Goal: Task Accomplishment & Management: Use online tool/utility

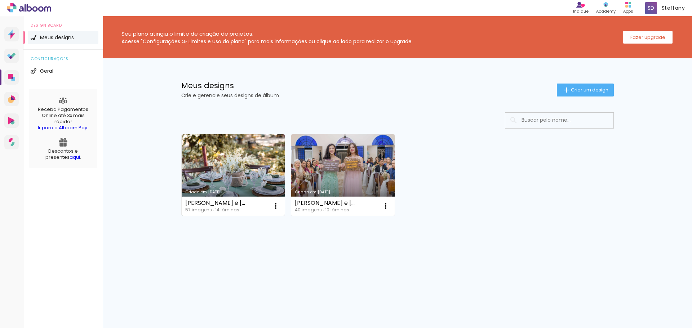
click at [238, 146] on link "Criado em [DATE]" at bounding box center [233, 174] width 103 height 81
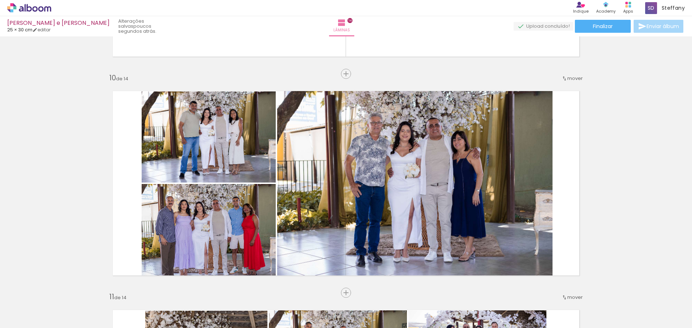
scroll to position [1986, 0]
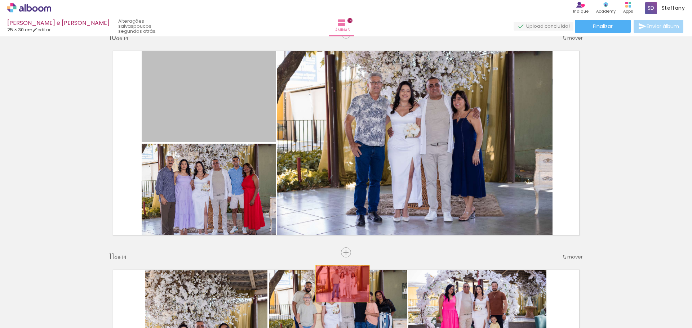
drag, startPoint x: 209, startPoint y: 99, endPoint x: 340, endPoint y: 284, distance: 226.4
click at [340, 284] on quentale-workspace at bounding box center [346, 164] width 692 height 328
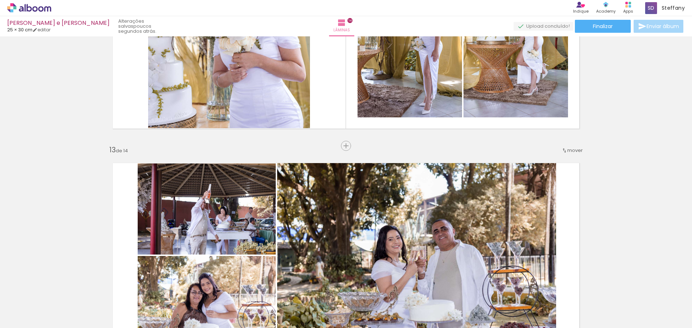
scroll to position [2635, 0]
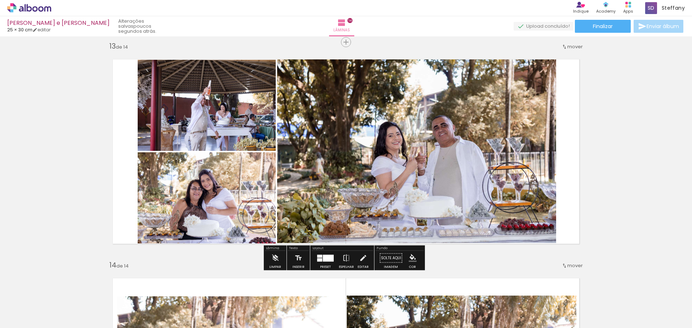
drag, startPoint x: 419, startPoint y: 222, endPoint x: 415, endPoint y: 222, distance: 4.0
drag, startPoint x: 415, startPoint y: 222, endPoint x: 608, endPoint y: 190, distance: 195.8
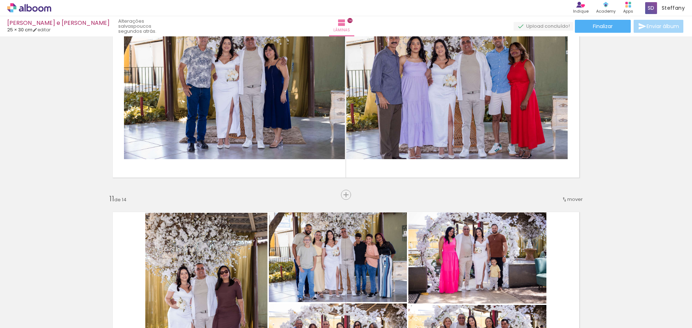
scroll to position [2090, 0]
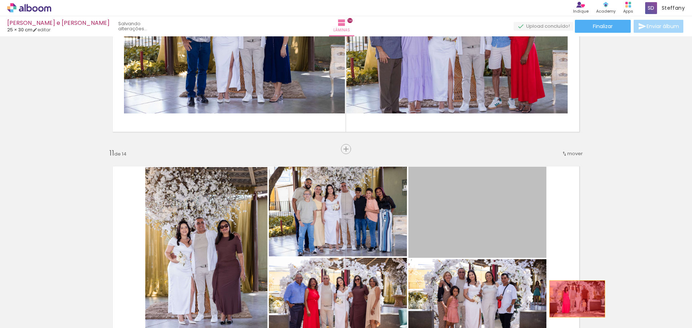
drag, startPoint x: 479, startPoint y: 209, endPoint x: 574, endPoint y: 299, distance: 131.2
click at [574, 299] on quentale-workspace at bounding box center [346, 164] width 692 height 328
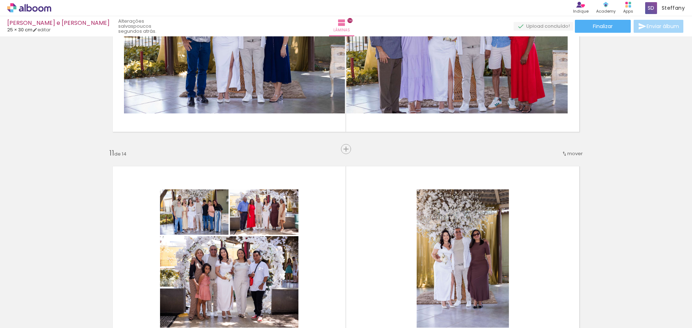
scroll to position [0, 1609]
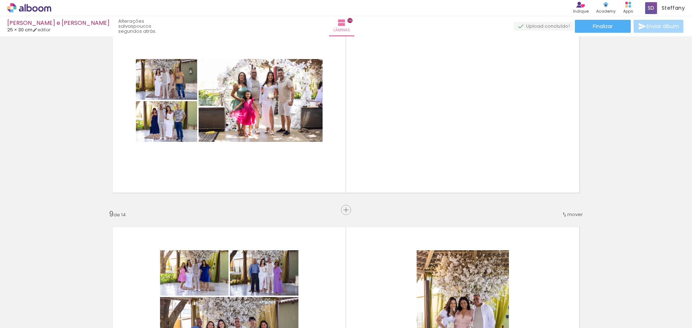
scroll to position [1582, 0]
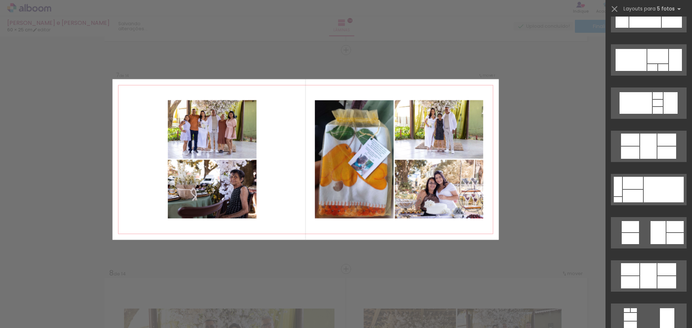
scroll to position [2702, 0]
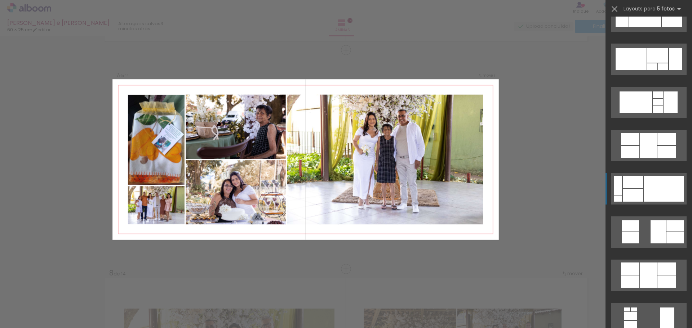
click at [671, 184] on div at bounding box center [663, 189] width 40 height 26
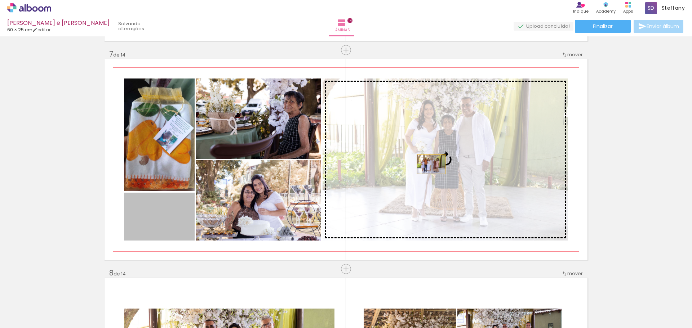
drag, startPoint x: 166, startPoint y: 228, endPoint x: 428, endPoint y: 164, distance: 270.2
click at [0, 0] on slot at bounding box center [0, 0] width 0 height 0
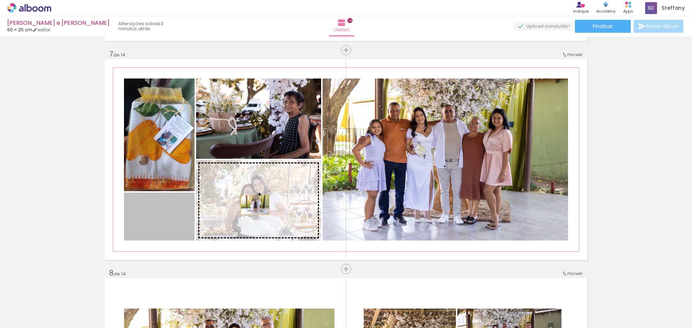
drag, startPoint x: 157, startPoint y: 219, endPoint x: 252, endPoint y: 205, distance: 96.2
click at [0, 0] on slot at bounding box center [0, 0] width 0 height 0
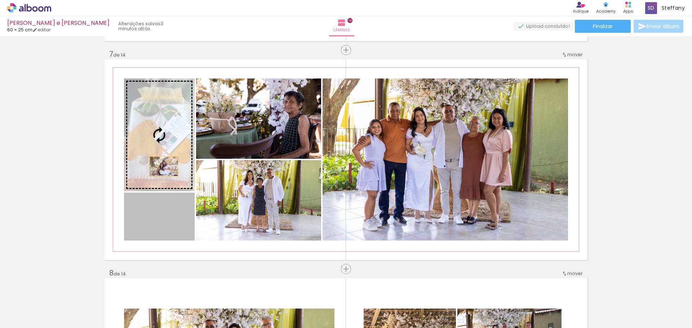
drag, startPoint x: 159, startPoint y: 234, endPoint x: 161, endPoint y: 166, distance: 67.8
click at [0, 0] on slot at bounding box center [0, 0] width 0 height 0
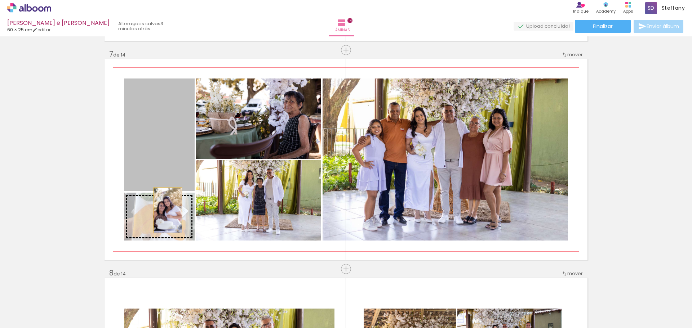
drag, startPoint x: 169, startPoint y: 138, endPoint x: 165, endPoint y: 211, distance: 73.2
click at [0, 0] on slot at bounding box center [0, 0] width 0 height 0
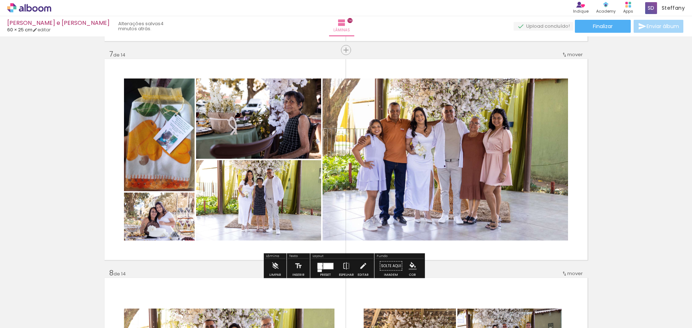
click at [163, 152] on quentale-photo at bounding box center [159, 135] width 71 height 113
click at [359, 267] on iron-icon at bounding box center [363, 266] width 8 height 14
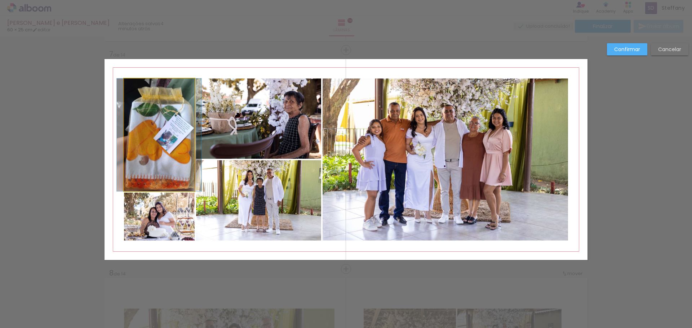
click at [156, 158] on quentale-photo at bounding box center [159, 135] width 71 height 113
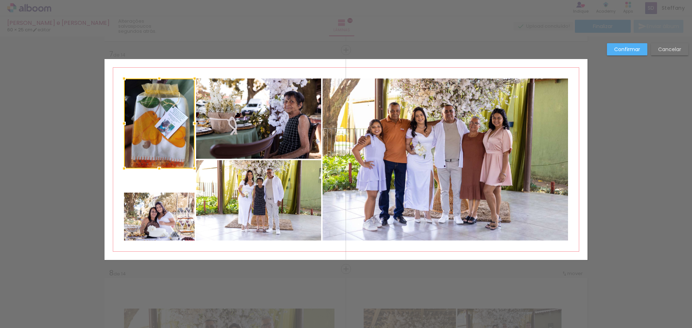
drag, startPoint x: 156, startPoint y: 192, endPoint x: 164, endPoint y: 169, distance: 23.9
click at [164, 169] on div at bounding box center [159, 168] width 14 height 14
click at [161, 205] on quentale-photo at bounding box center [159, 217] width 71 height 48
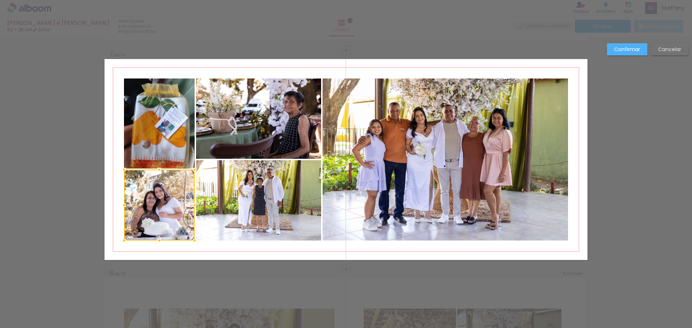
drag, startPoint x: 155, startPoint y: 193, endPoint x: 159, endPoint y: 170, distance: 23.4
click at [159, 170] on div at bounding box center [159, 169] width 14 height 14
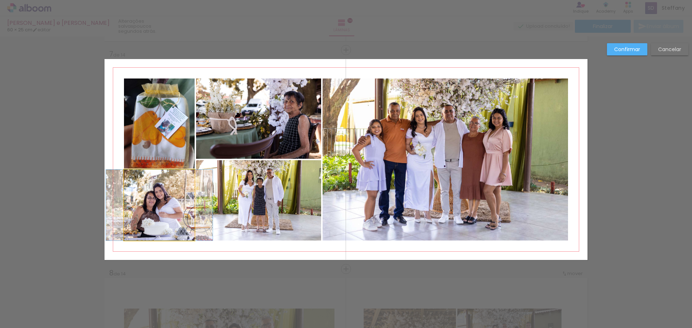
click at [162, 220] on quentale-photo at bounding box center [159, 205] width 71 height 71
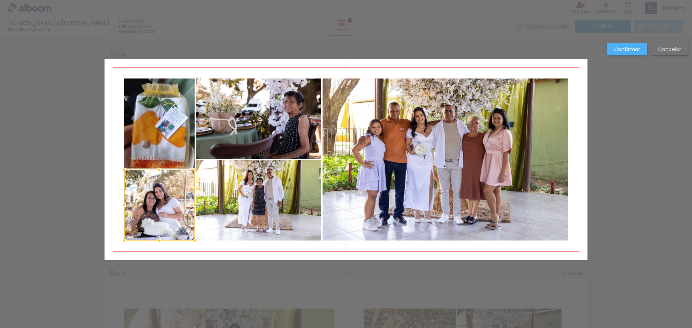
click at [161, 209] on div at bounding box center [159, 205] width 71 height 71
click at [164, 206] on div at bounding box center [159, 205] width 71 height 71
click at [0, 0] on slot "Confirmar" at bounding box center [0, 0] width 0 height 0
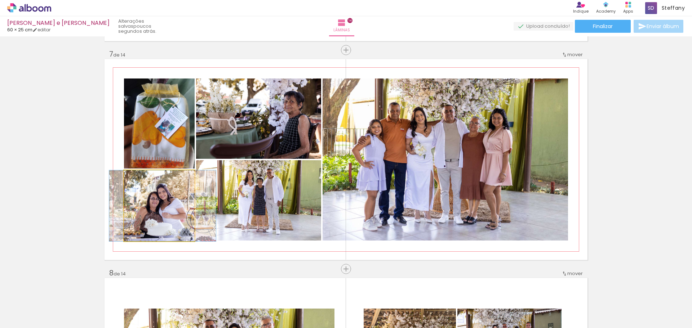
drag, startPoint x: 173, startPoint y: 215, endPoint x: 176, endPoint y: 213, distance: 3.9
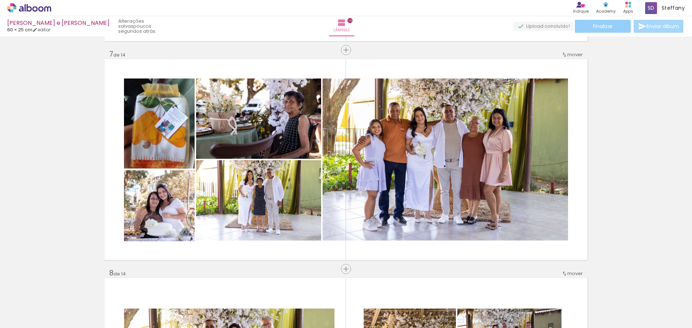
click at [599, 25] on span "Finalizar" at bounding box center [603, 26] width 20 height 5
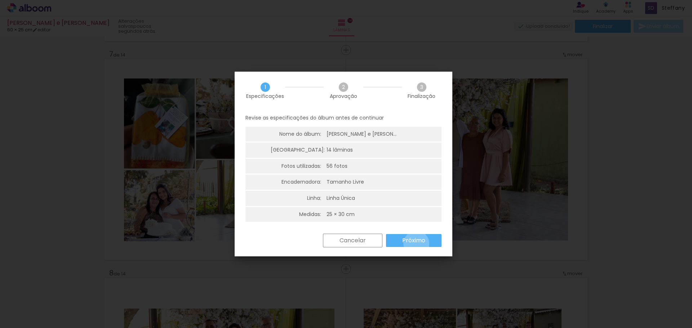
click at [0, 0] on slot "Próximo" at bounding box center [0, 0] width 0 height 0
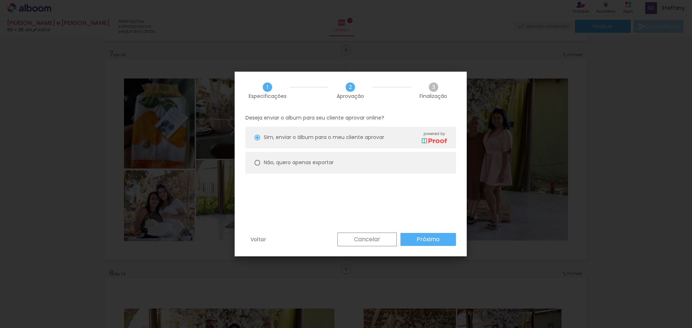
click at [441, 240] on paper-button "Próximo" at bounding box center [427, 239] width 55 height 13
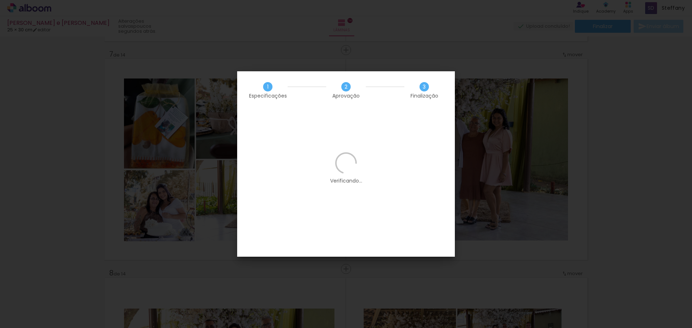
scroll to position [0, 0]
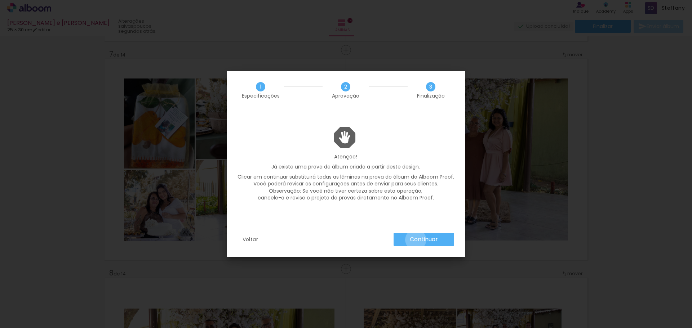
click at [0, 0] on slot "Continuar" at bounding box center [0, 0] width 0 height 0
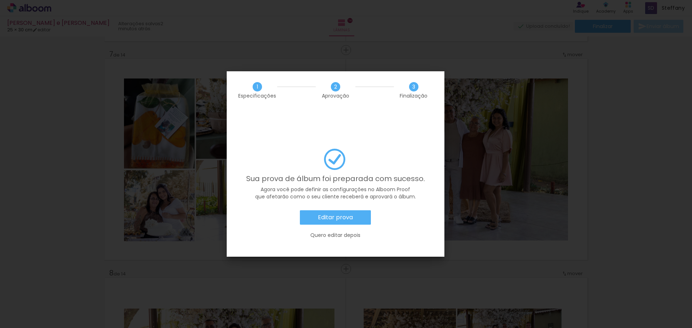
scroll to position [0, 1670]
click at [0, 0] on slot "Editar prova" at bounding box center [0, 0] width 0 height 0
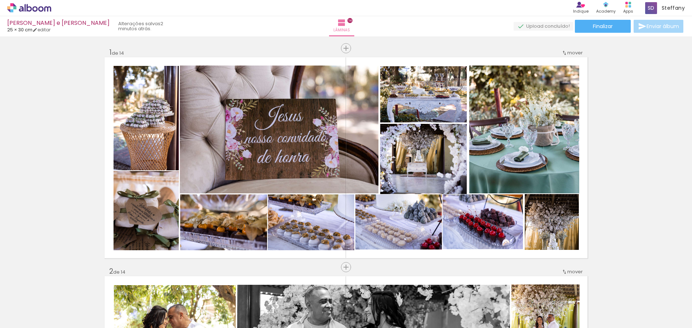
click at [615, 27] on paper-button "Finalizar" at bounding box center [603, 26] width 56 height 13
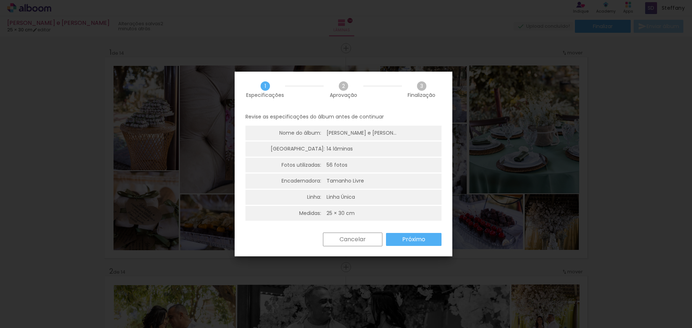
scroll to position [2, 0]
click at [0, 0] on slot "Próximo" at bounding box center [0, 0] width 0 height 0
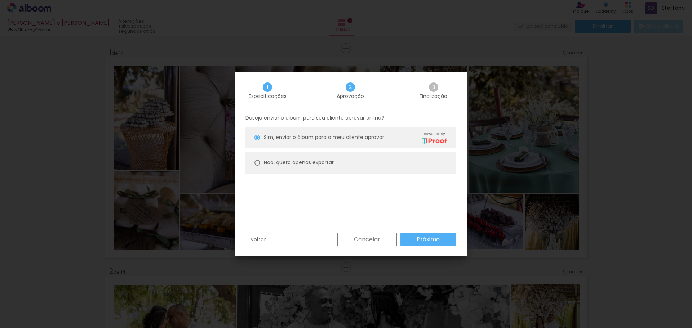
click at [0, 0] on slot "Não, quero apenas exportar" at bounding box center [0, 0] width 0 height 0
type paper-radio-button "on"
click at [0, 0] on slot "Próximo" at bounding box center [0, 0] width 0 height 0
type input "Alta, 300 DPI"
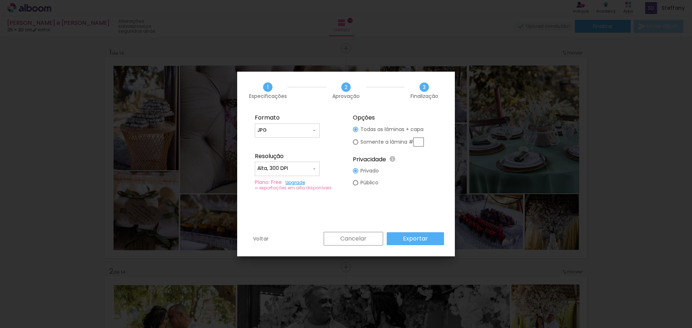
click at [418, 145] on input "text" at bounding box center [418, 142] width 10 height 9
type paper-radio-button "on"
type input "14"
click at [0, 0] on slot "Exportar" at bounding box center [0, 0] width 0 height 0
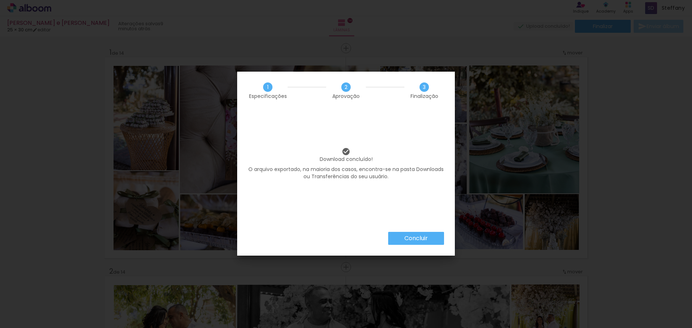
scroll to position [0, 1670]
click at [0, 0] on slot "Concluir" at bounding box center [0, 0] width 0 height 0
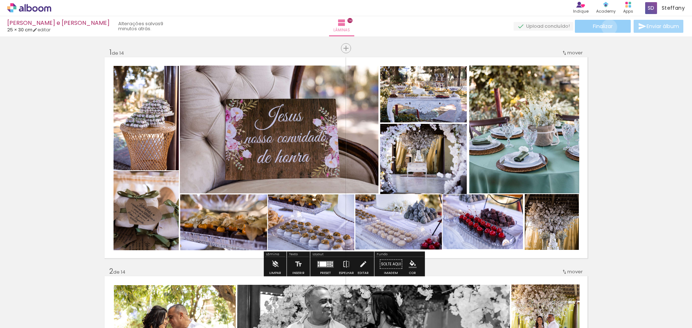
click at [606, 27] on span "Finalizar" at bounding box center [603, 26] width 20 height 5
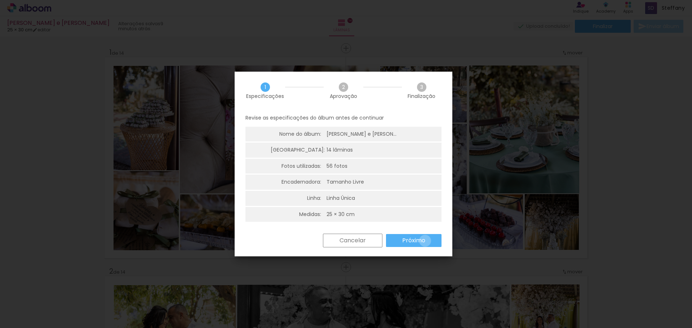
click at [0, 0] on slot "Próximo" at bounding box center [0, 0] width 0 height 0
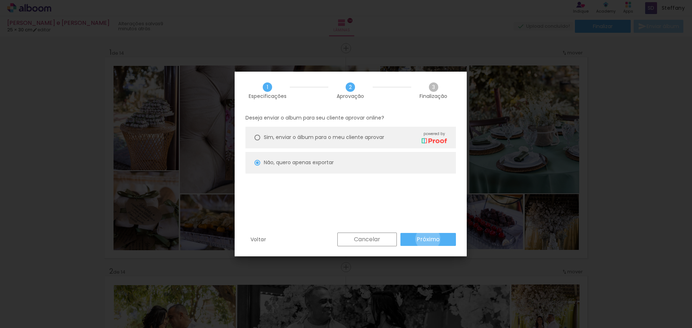
click at [0, 0] on slot "Próximo" at bounding box center [0, 0] width 0 height 0
type input "Alta, 300 DPI"
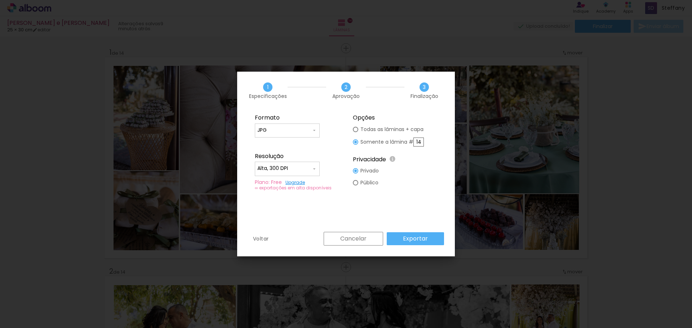
click at [0, 0] on slot "Exportar" at bounding box center [0, 0] width 0 height 0
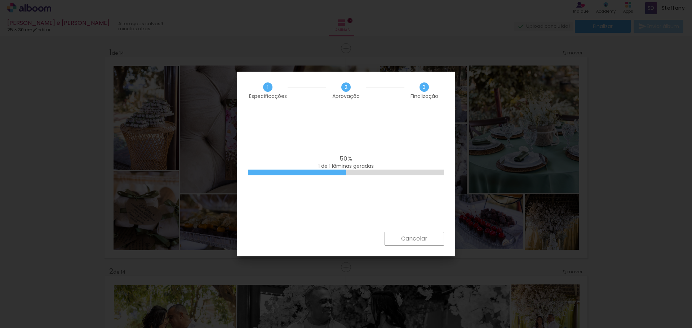
scroll to position [0, 1670]
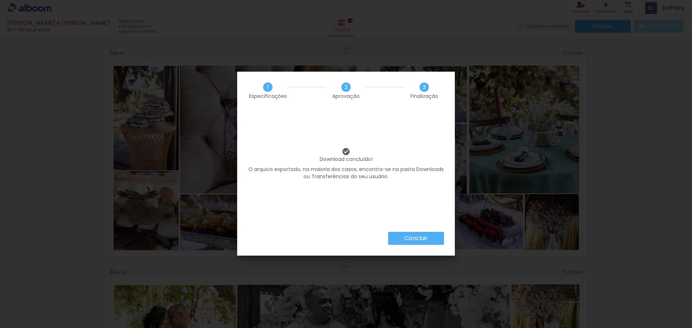
click at [0, 0] on slot "Concluir" at bounding box center [0, 0] width 0 height 0
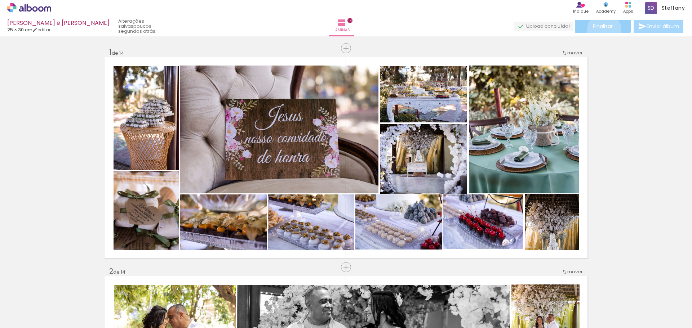
click at [601, 30] on paper-button "Finalizar" at bounding box center [603, 26] width 56 height 13
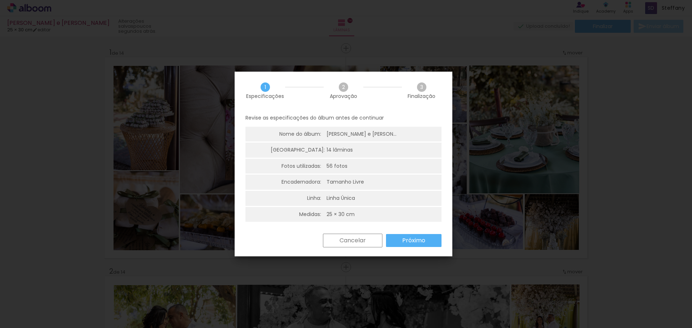
scroll to position [2, 0]
click at [0, 0] on slot "Próximo" at bounding box center [0, 0] width 0 height 0
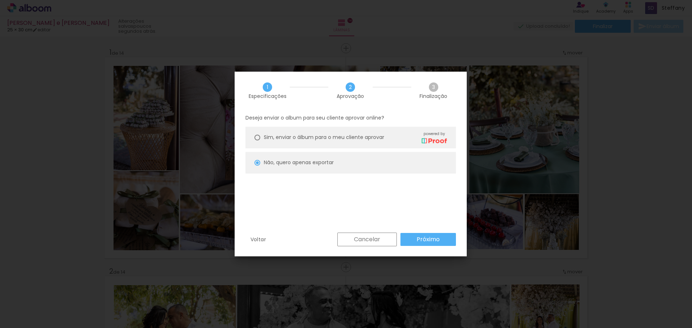
click at [0, 0] on slot "Próximo" at bounding box center [0, 0] width 0 height 0
type input "Alta, 300 DPI"
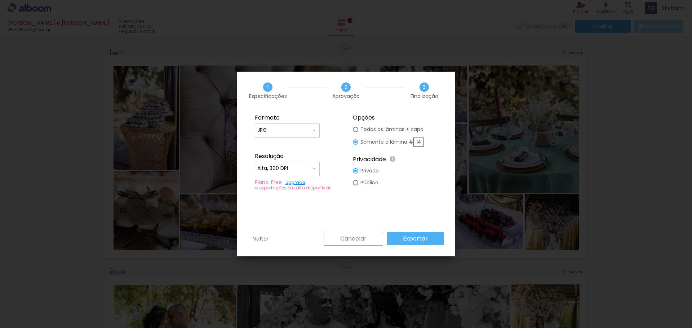
click at [0, 0] on slot "Todas as lâminas + capa" at bounding box center [0, 0] width 0 height 0
type paper-radio-button "on"
click at [0, 0] on slot "Exportar" at bounding box center [0, 0] width 0 height 0
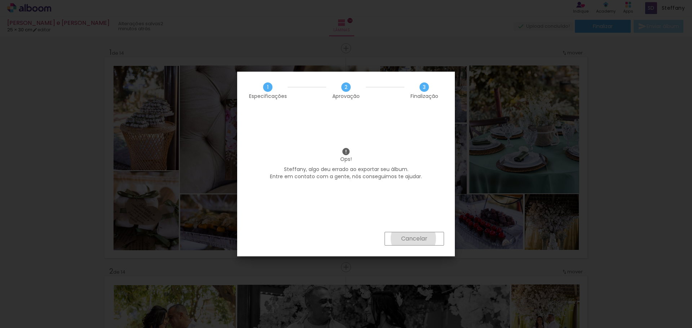
click at [0, 0] on slot "Cancelar" at bounding box center [0, 0] width 0 height 0
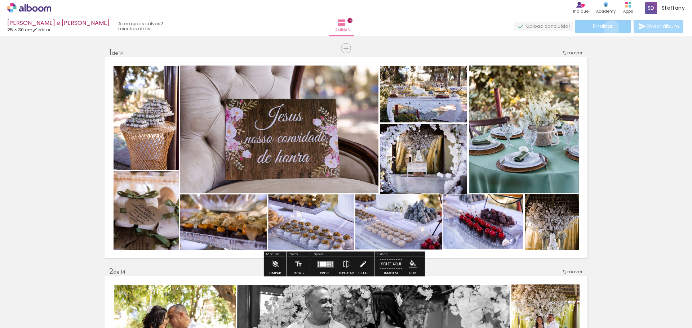
click at [609, 28] on span "Finalizar" at bounding box center [603, 26] width 20 height 5
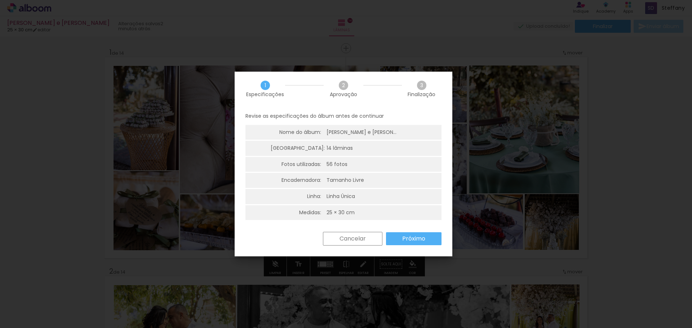
click at [0, 0] on slot "Próximo" at bounding box center [0, 0] width 0 height 0
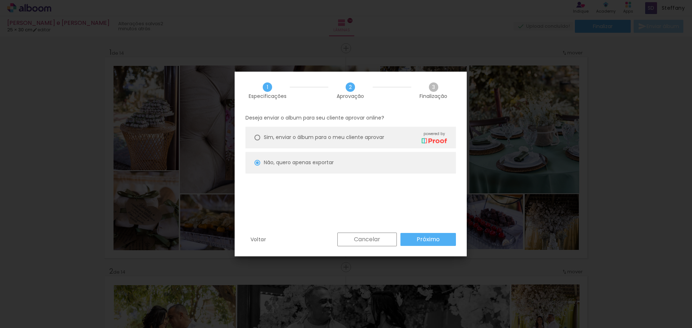
click at [0, 0] on slot "Próximo" at bounding box center [0, 0] width 0 height 0
type input "Alta, 300 DPI"
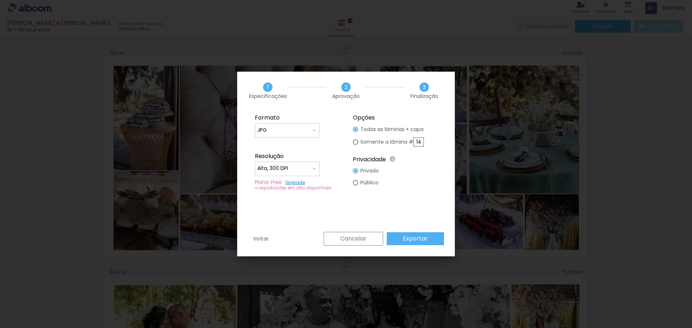
click at [417, 143] on input "14" at bounding box center [418, 142] width 10 height 9
type paper-radio-button "on"
click at [417, 143] on input "14" at bounding box center [418, 142] width 10 height 9
click at [356, 130] on div at bounding box center [355, 129] width 5 height 5
click at [0, 0] on slot "Exportar" at bounding box center [0, 0] width 0 height 0
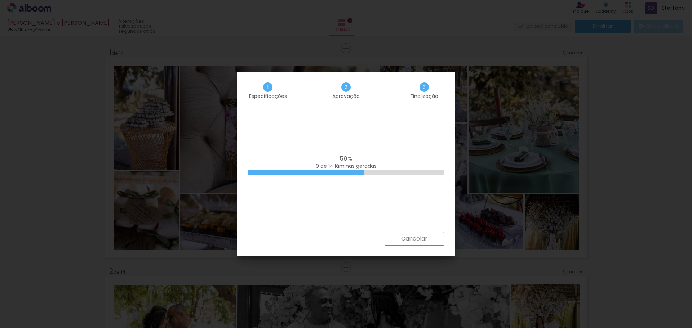
scroll to position [0, 1670]
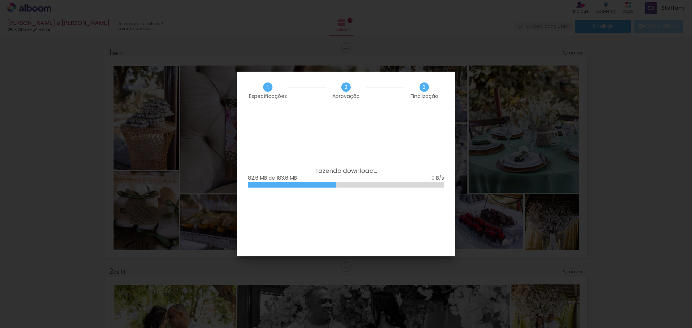
scroll to position [0, 1670]
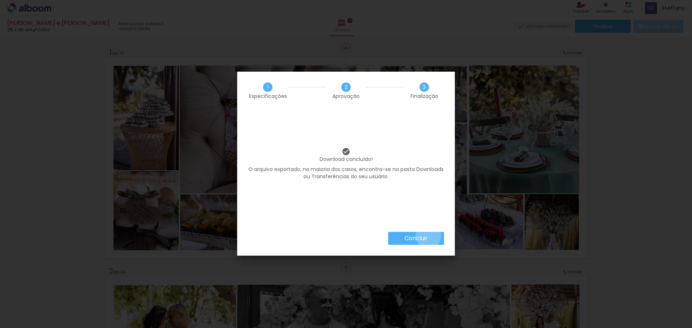
click at [428, 236] on paper-button "Concluir" at bounding box center [416, 238] width 56 height 13
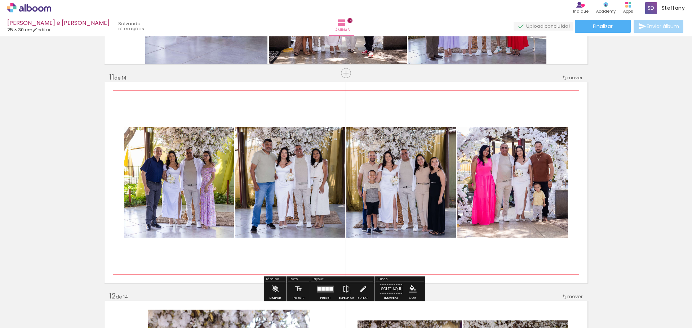
scroll to position [2162, 0]
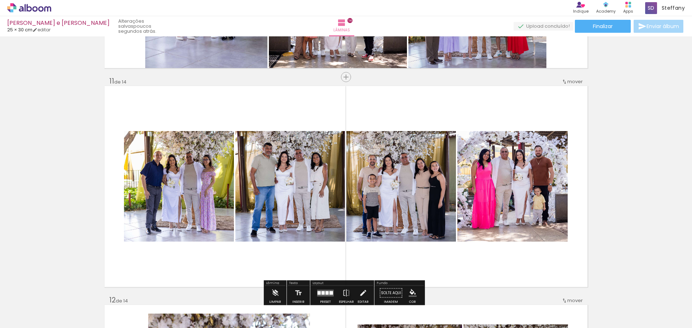
click at [28, 319] on span "Adicionar Fotos" at bounding box center [26, 319] width 22 height 8
click at [0, 0] on input "file" at bounding box center [0, 0] width 0 height 0
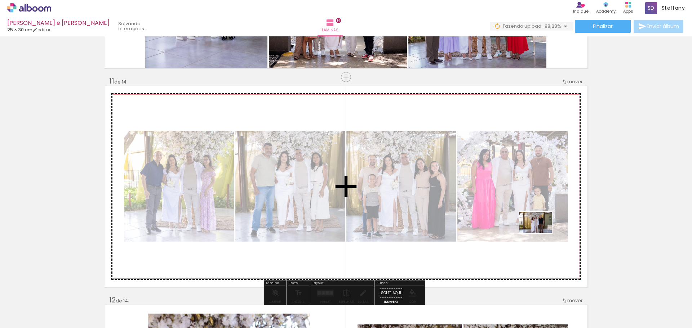
drag, startPoint x: 665, startPoint y: 307, endPoint x: 538, endPoint y: 231, distance: 147.8
click at [538, 231] on quentale-workspace at bounding box center [346, 164] width 692 height 328
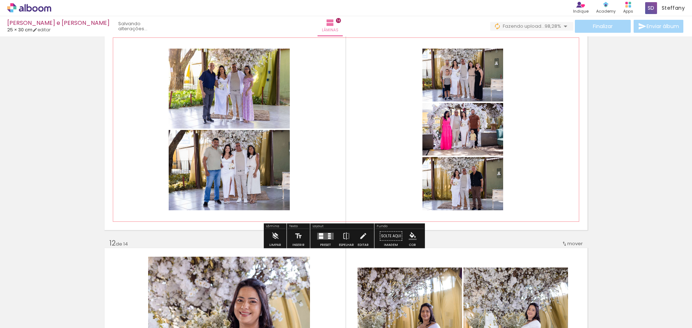
scroll to position [2270, 0]
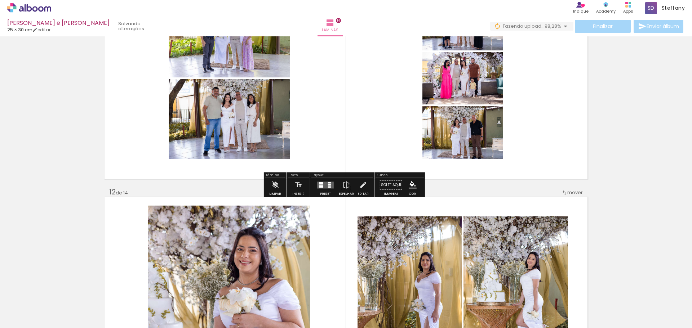
click at [324, 186] on quentale-layouter at bounding box center [325, 185] width 17 height 7
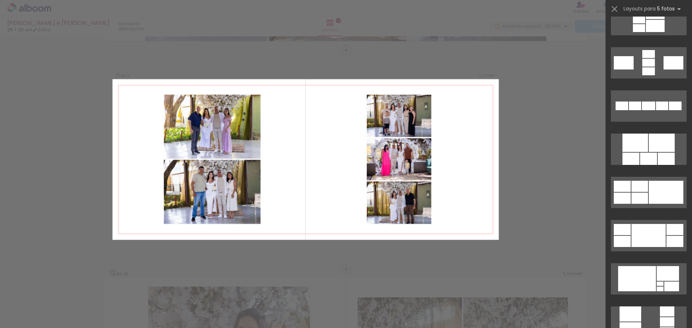
scroll to position [324, 0]
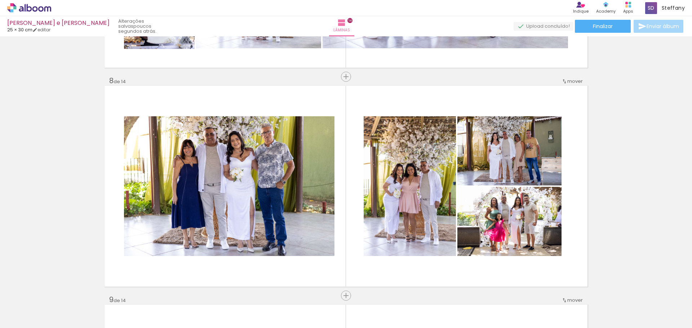
scroll to position [1514, 0]
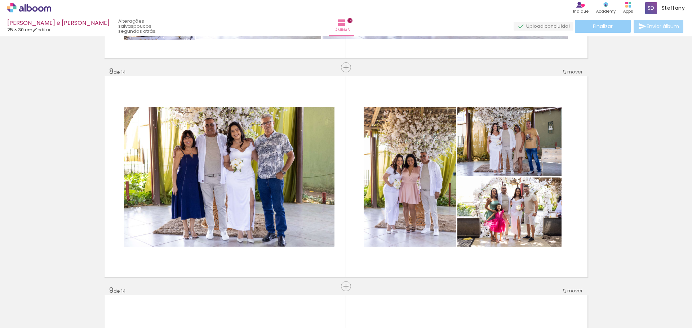
click at [610, 26] on span "Finalizar" at bounding box center [603, 26] width 20 height 5
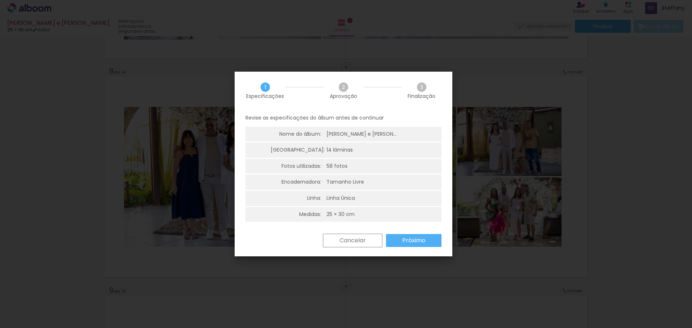
click at [0, 0] on slot "Próximo" at bounding box center [0, 0] width 0 height 0
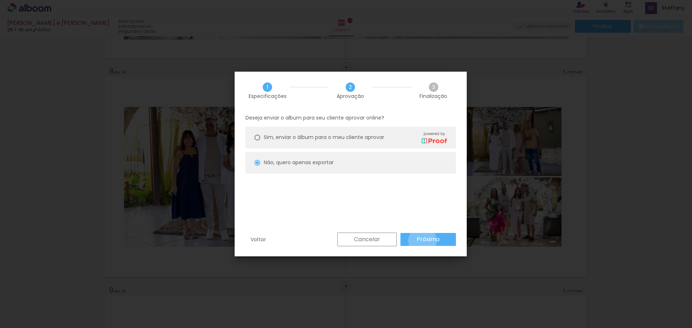
click at [0, 0] on slot "Próximo" at bounding box center [0, 0] width 0 height 0
type input "Alta, 300 DPI"
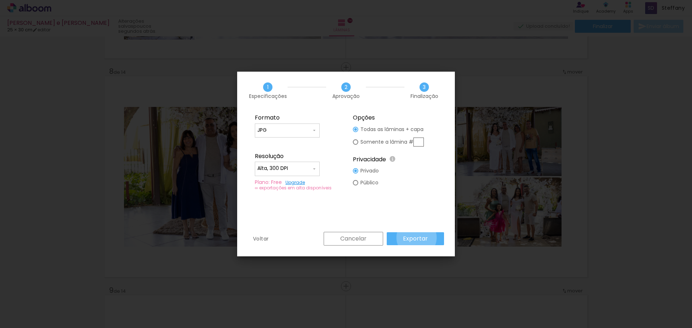
click at [0, 0] on slot "Exportar" at bounding box center [0, 0] width 0 height 0
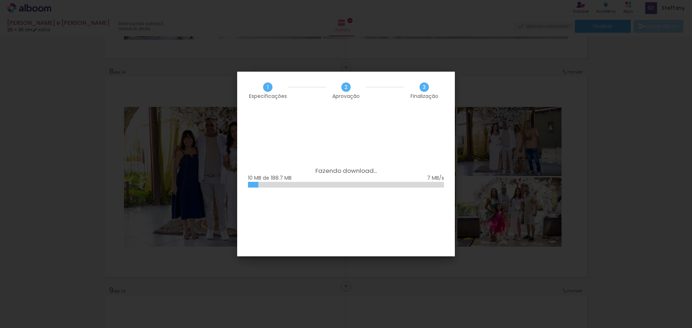
scroll to position [0, 1750]
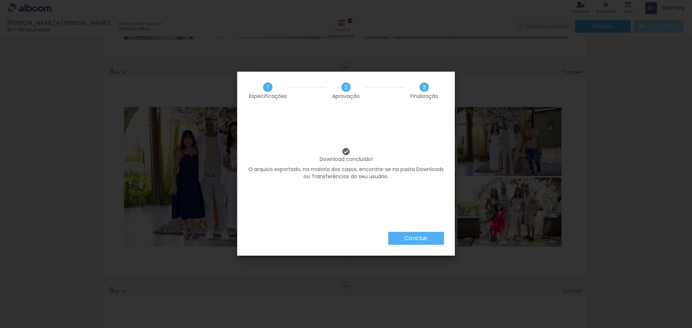
scroll to position [0, 1750]
click at [0, 0] on slot "Concluir" at bounding box center [0, 0] width 0 height 0
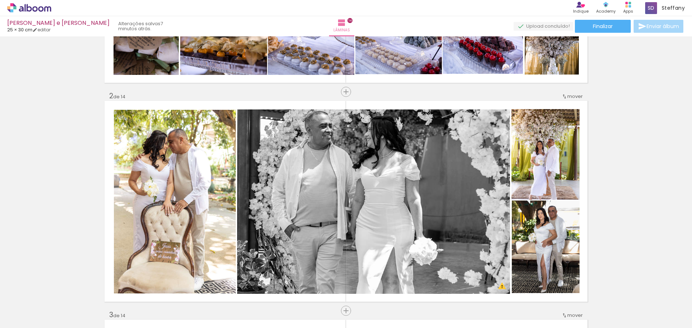
scroll to position [252, 0]
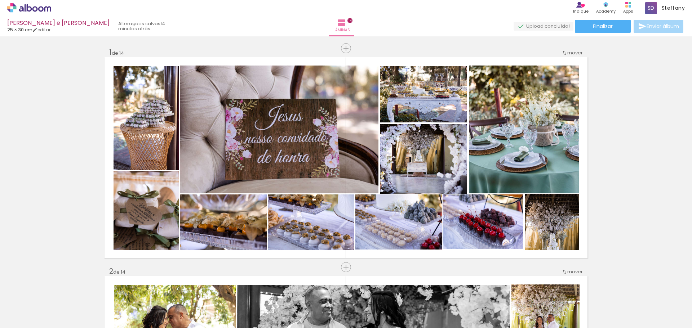
scroll to position [252, 0]
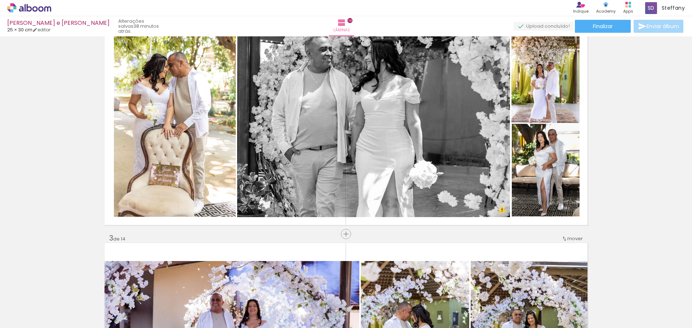
scroll to position [0, 1750]
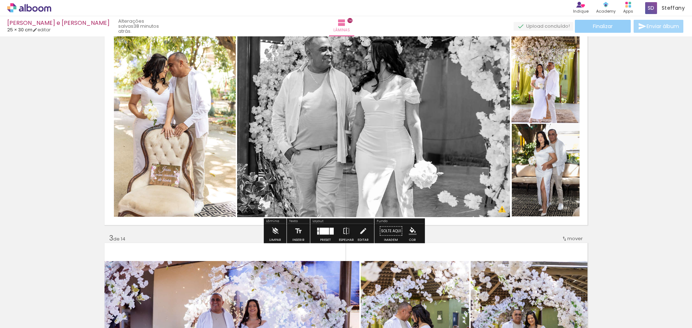
click at [596, 26] on span "Finalizar" at bounding box center [603, 26] width 20 height 5
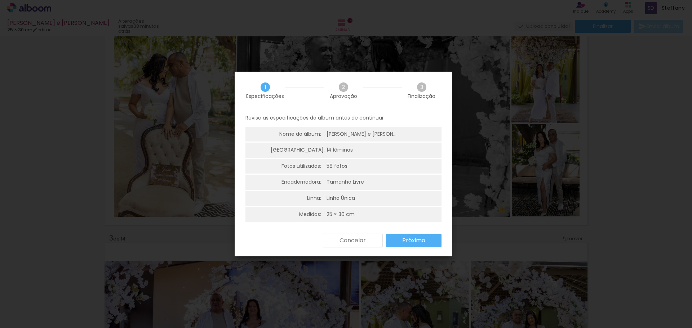
click at [0, 0] on slot "Próximo" at bounding box center [0, 0] width 0 height 0
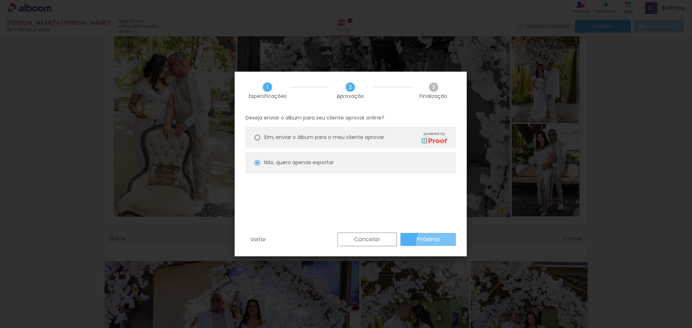
click at [438, 244] on paper-button "Próximo" at bounding box center [427, 239] width 55 height 13
type input "Alta, 300 DPI"
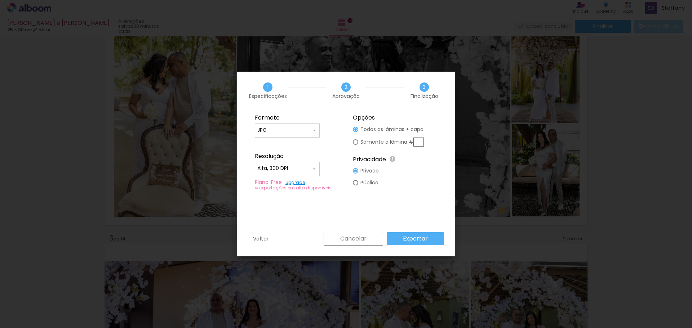
click at [430, 238] on paper-button "Exportar" at bounding box center [415, 238] width 57 height 13
